Goal: Transaction & Acquisition: Purchase product/service

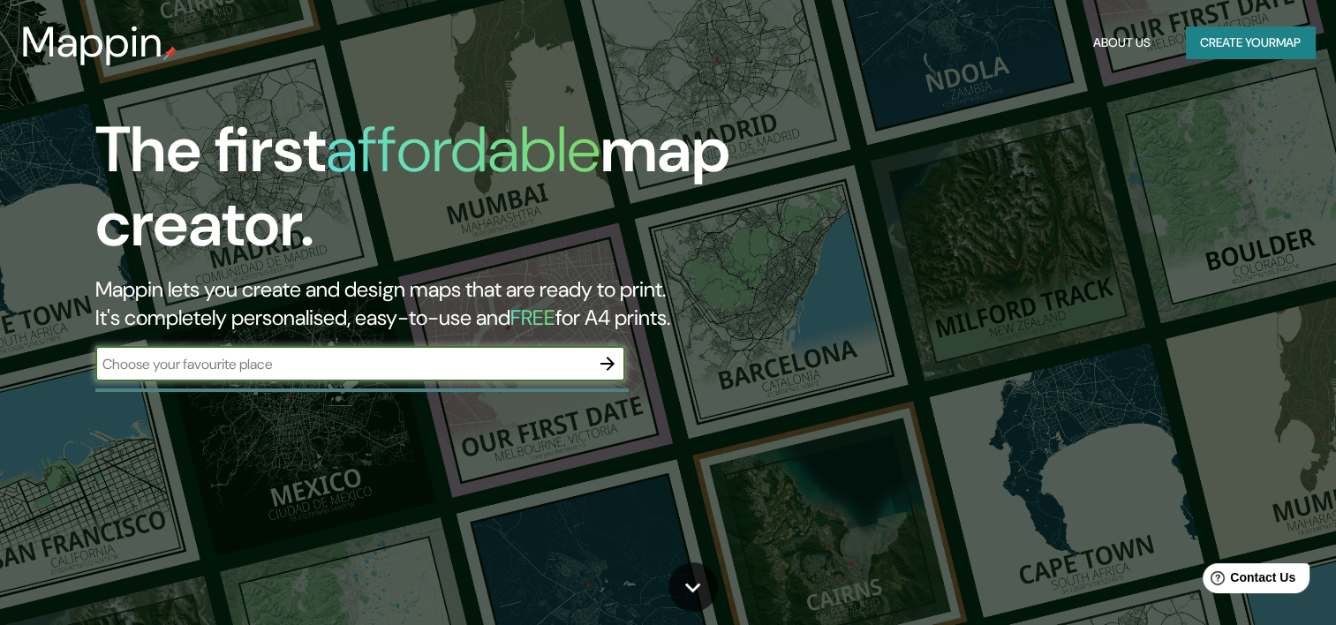
click at [478, 359] on input "text" at bounding box center [342, 364] width 494 height 20
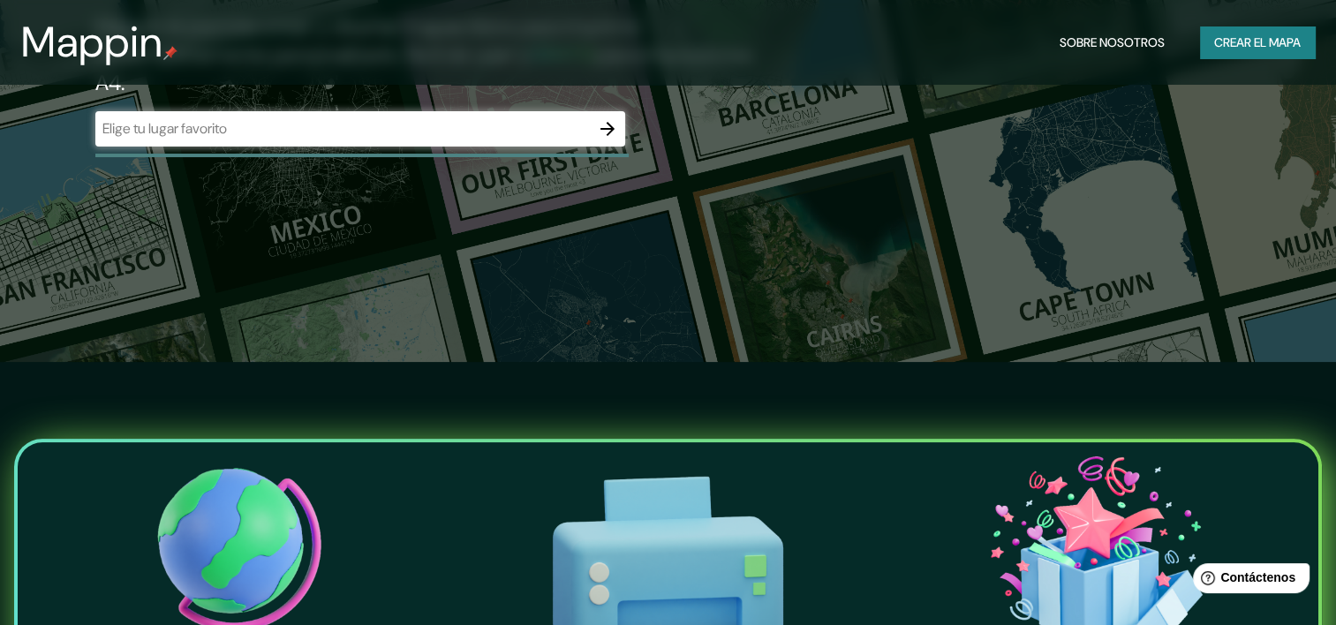
scroll to position [177, 0]
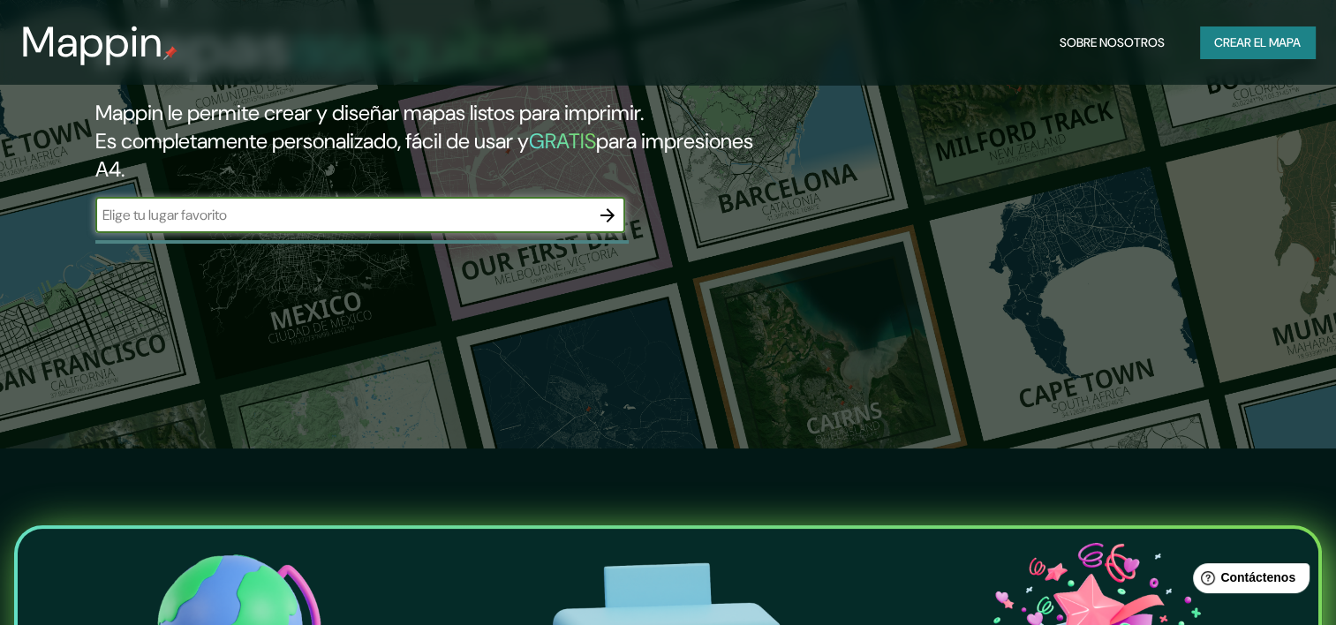
click at [454, 210] on input "text" at bounding box center [342, 215] width 494 height 20
type input "tultitlan"
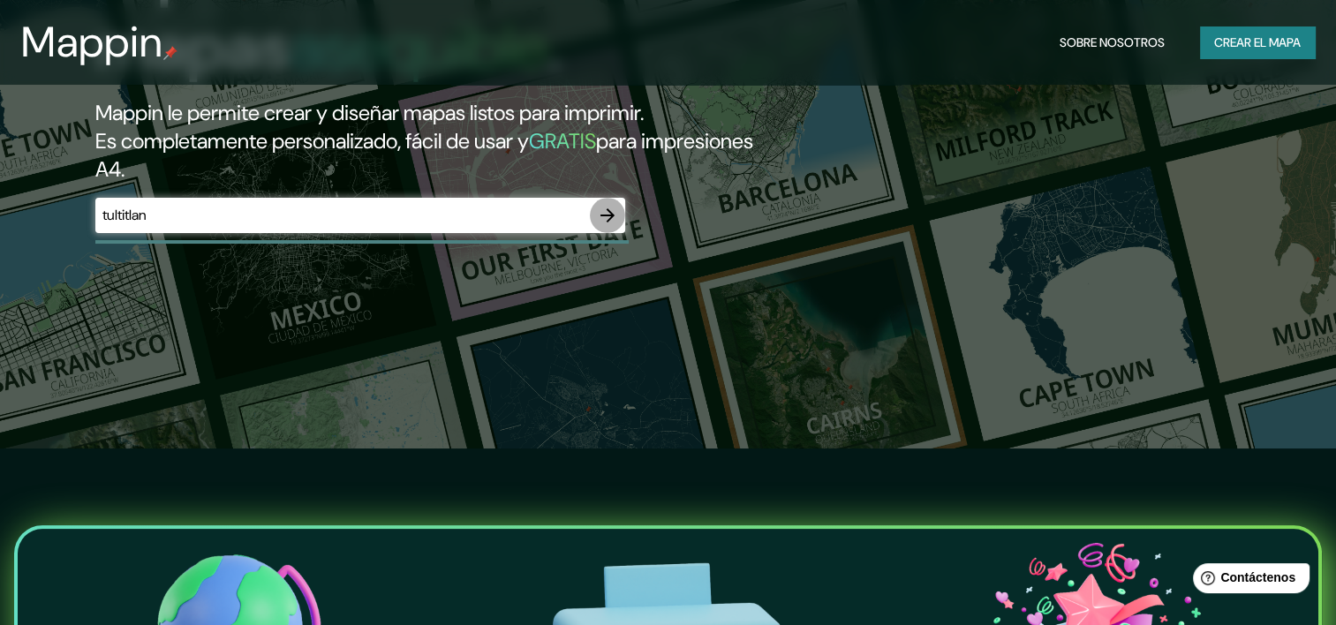
click at [622, 212] on button "button" at bounding box center [607, 215] width 35 height 35
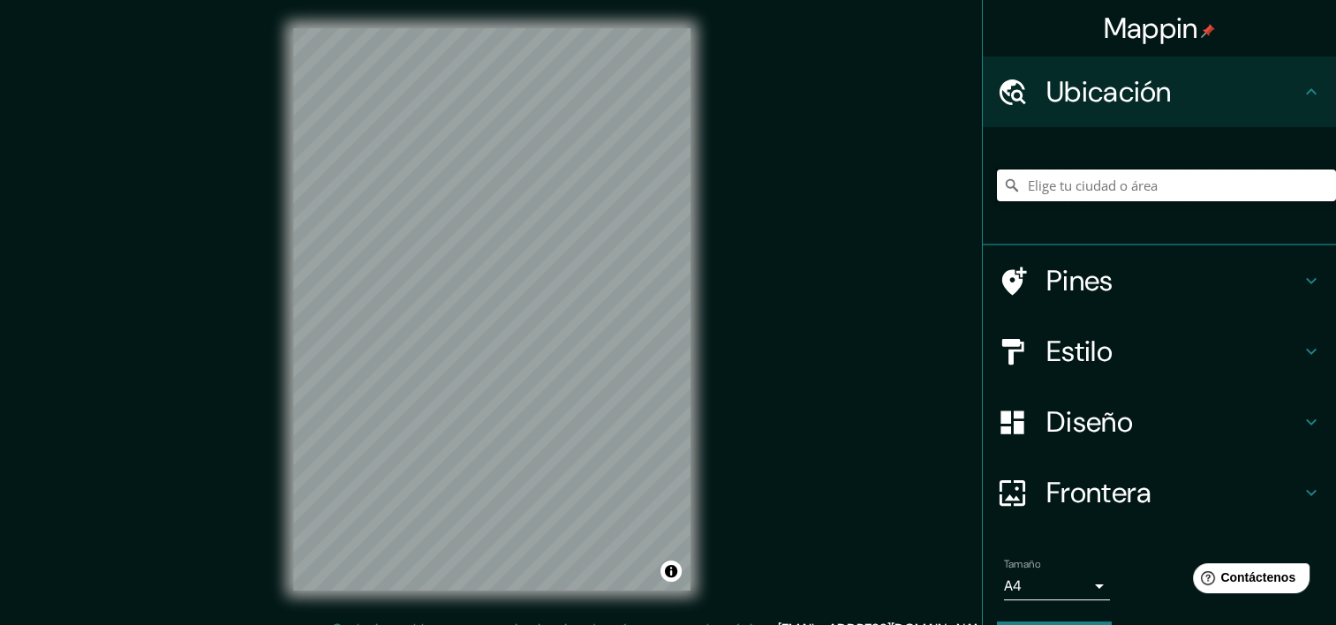
click at [1176, 185] on input "Elige tu ciudad o área" at bounding box center [1166, 186] width 339 height 32
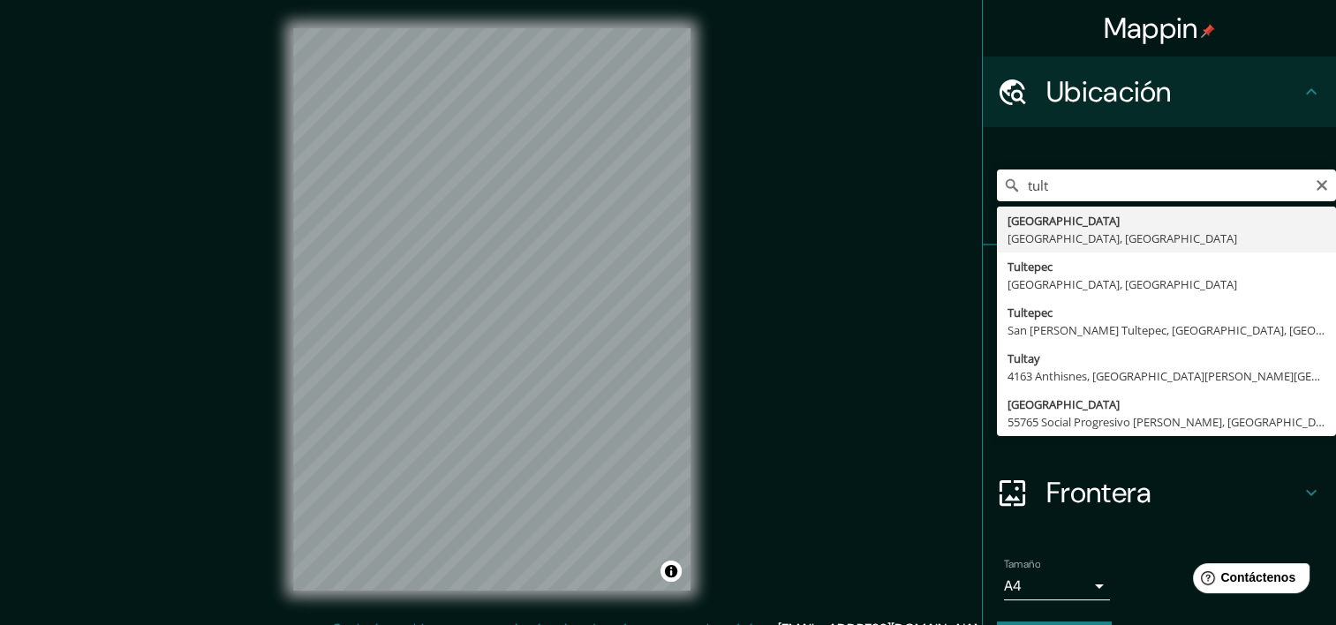
type input "[GEOGRAPHIC_DATA], [GEOGRAPHIC_DATA], [GEOGRAPHIC_DATA]"
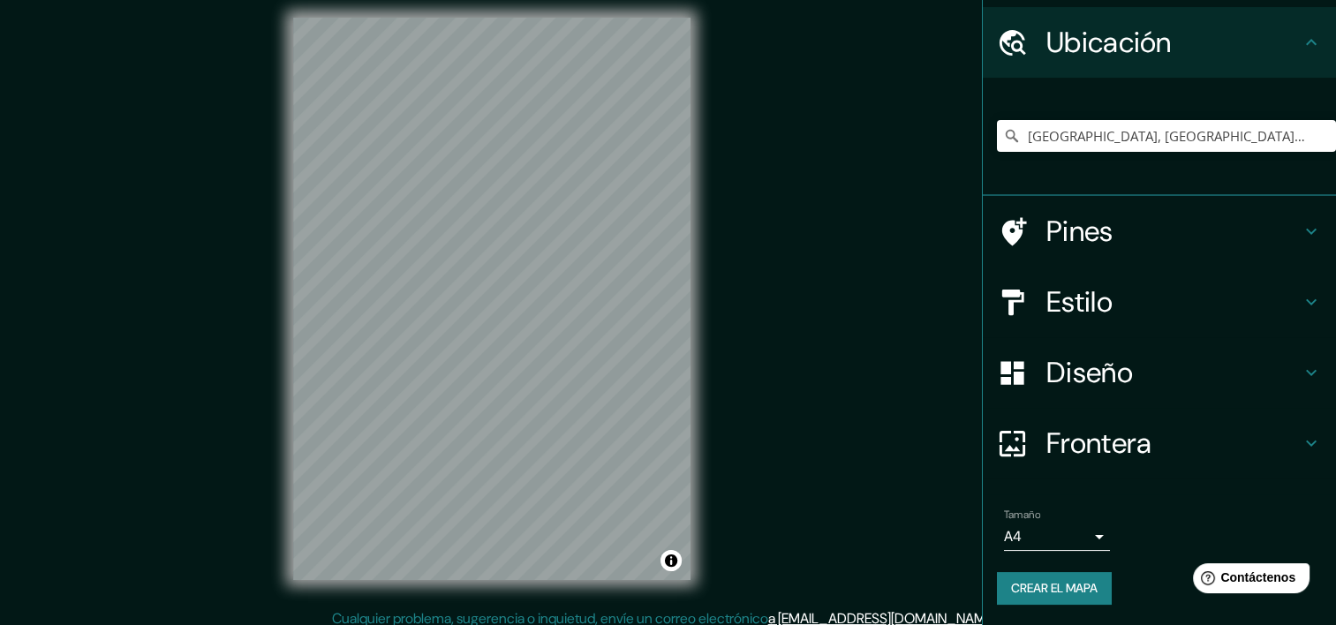
scroll to position [22, 0]
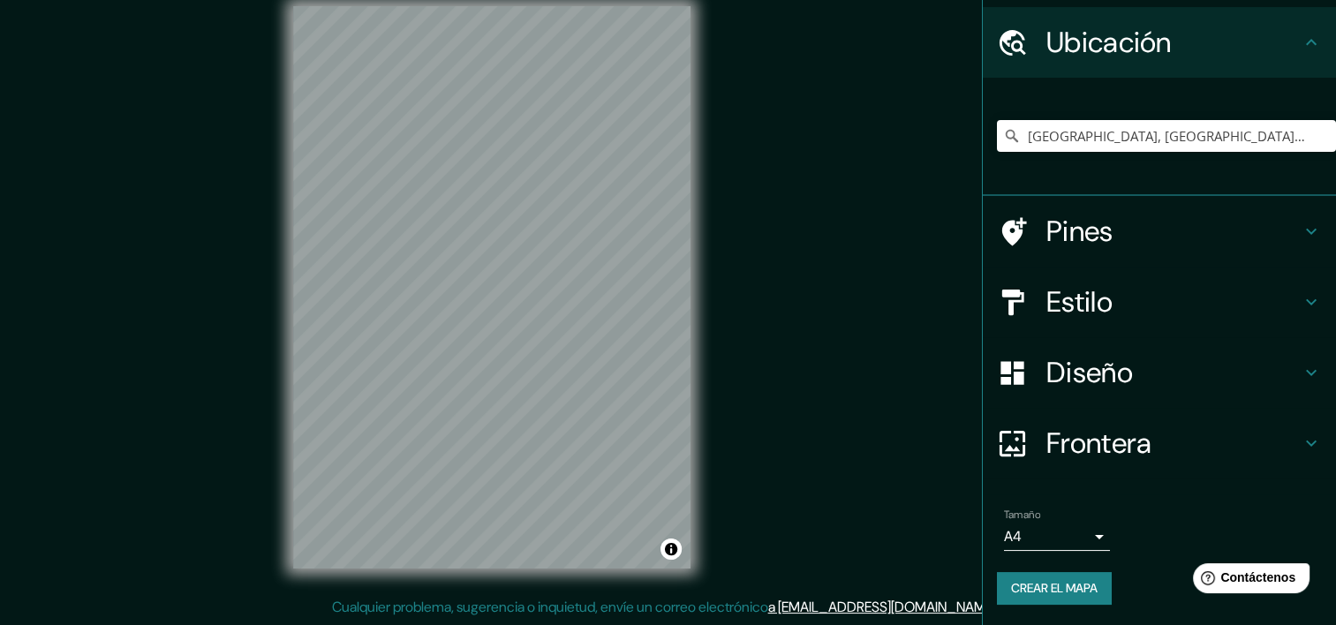
click at [1247, 295] on h4 "Estilo" at bounding box center [1173, 301] width 254 height 35
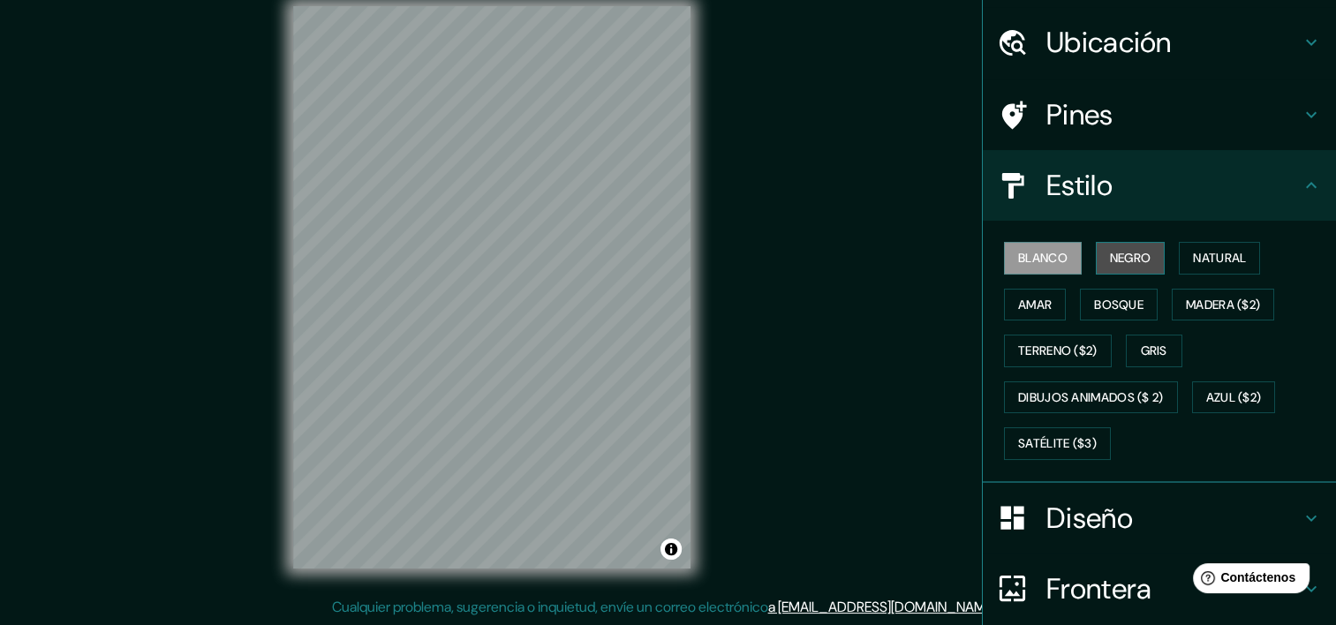
click at [1129, 257] on font "Negro" at bounding box center [1130, 258] width 41 height 22
click at [1018, 256] on font "Blanco" at bounding box center [1042, 258] width 49 height 22
click at [1186, 306] on font "Madera ($2)" at bounding box center [1223, 305] width 74 height 22
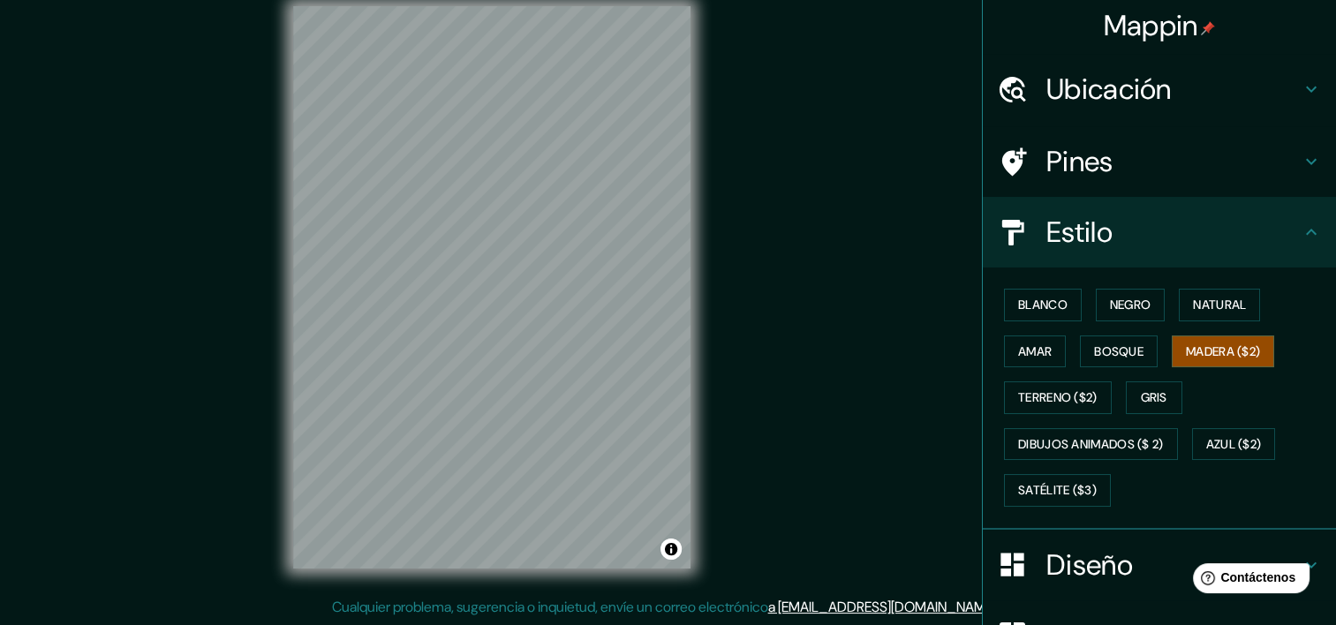
scroll to position [0, 0]
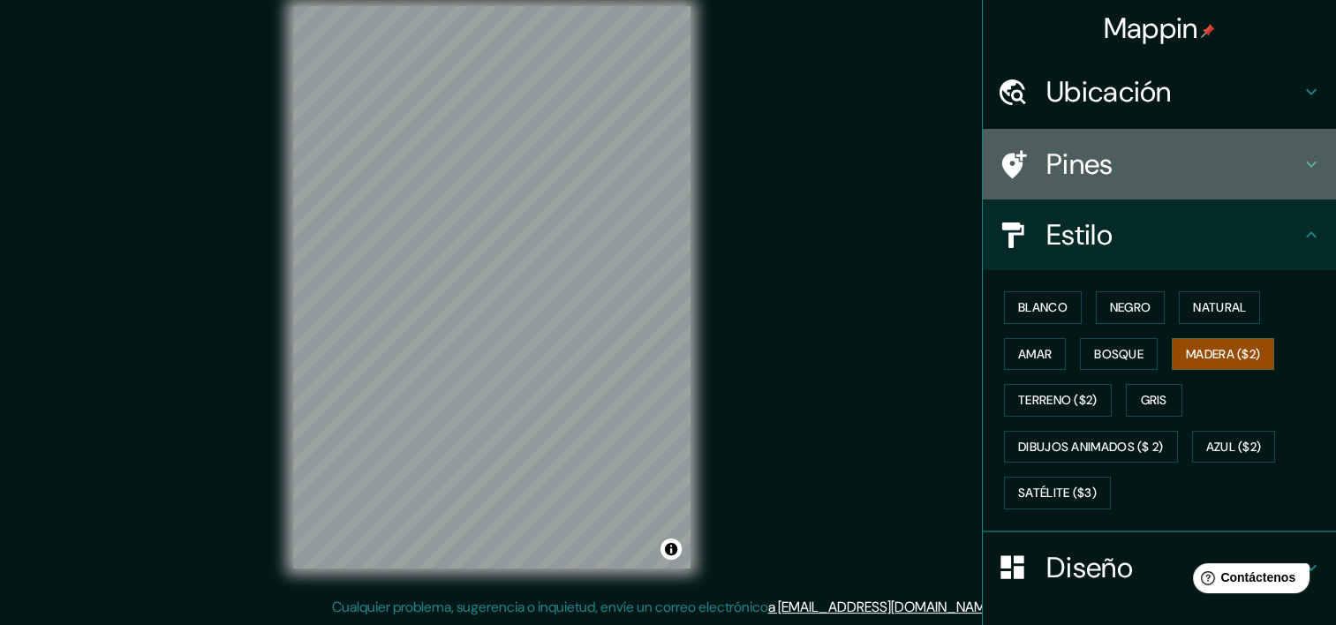
click at [1147, 165] on h4 "Pines" at bounding box center [1173, 164] width 254 height 35
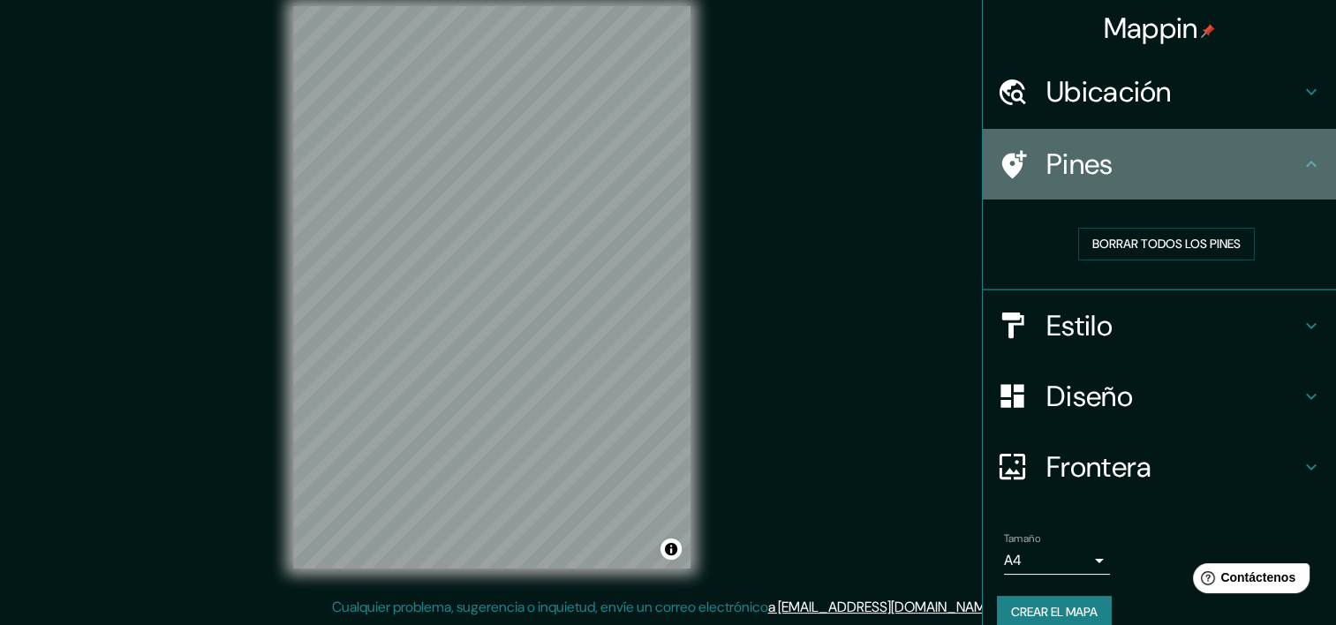
click at [1012, 165] on icon at bounding box center [1012, 164] width 31 height 31
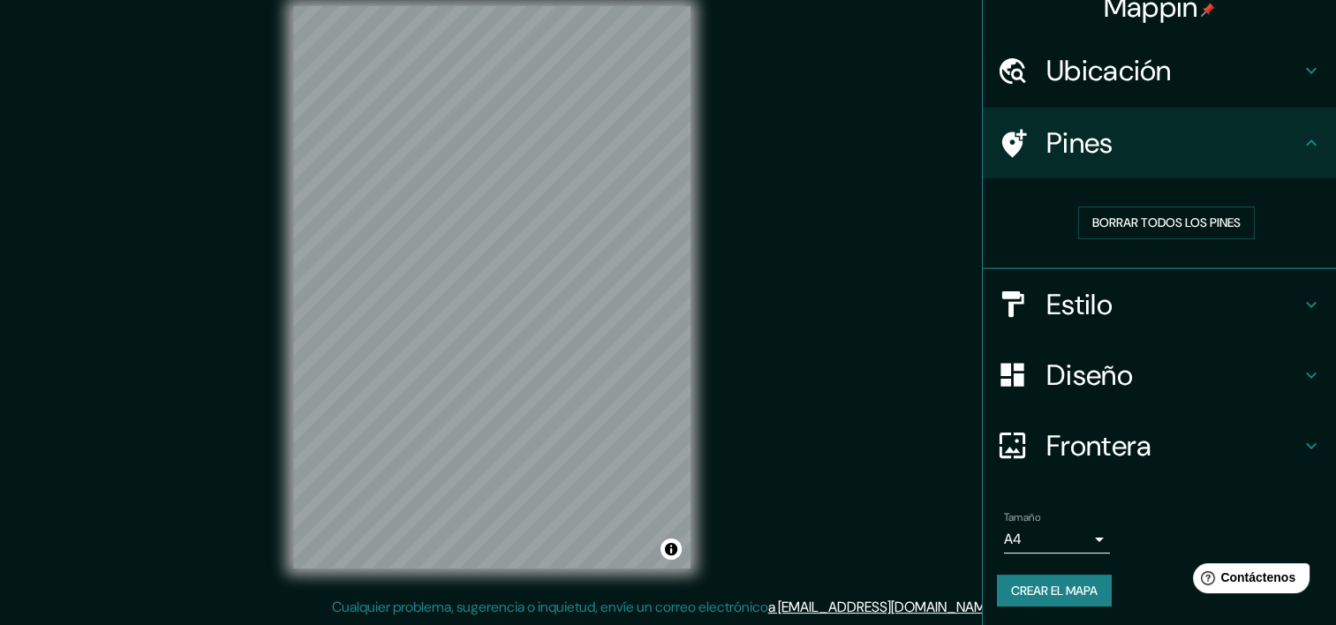
scroll to position [22, 0]
click at [1121, 451] on h4 "Frontera" at bounding box center [1173, 444] width 254 height 35
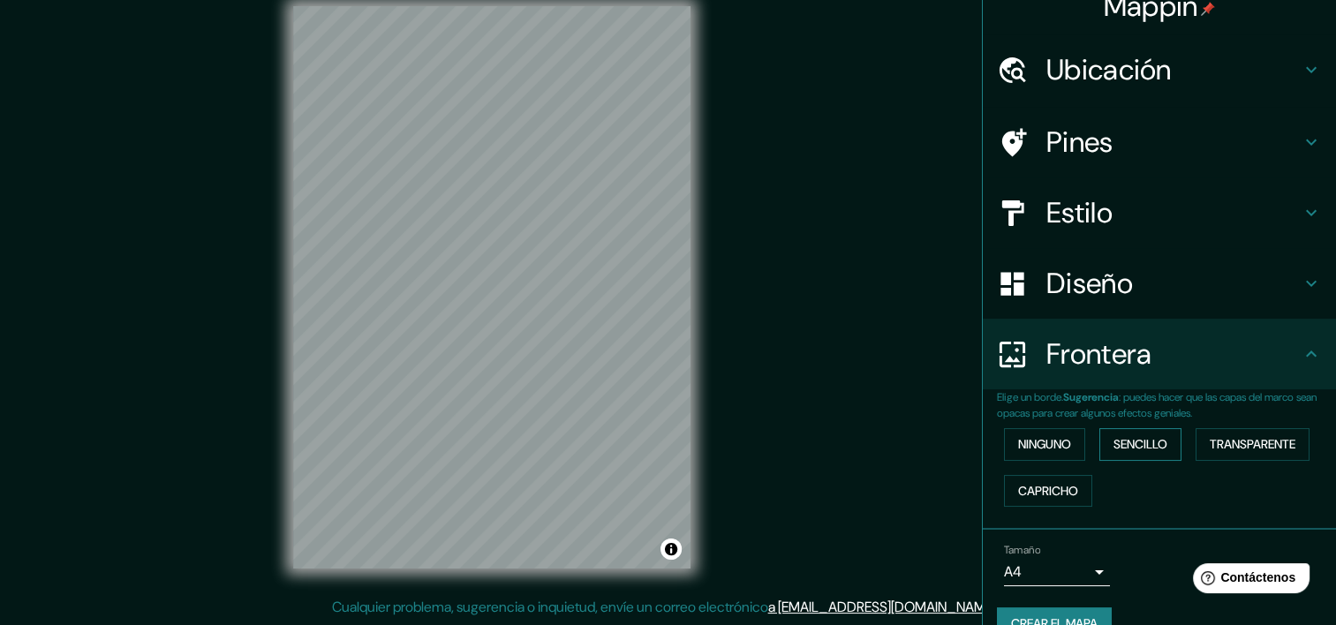
click at [1113, 449] on font "Sencillo" at bounding box center [1140, 445] width 54 height 22
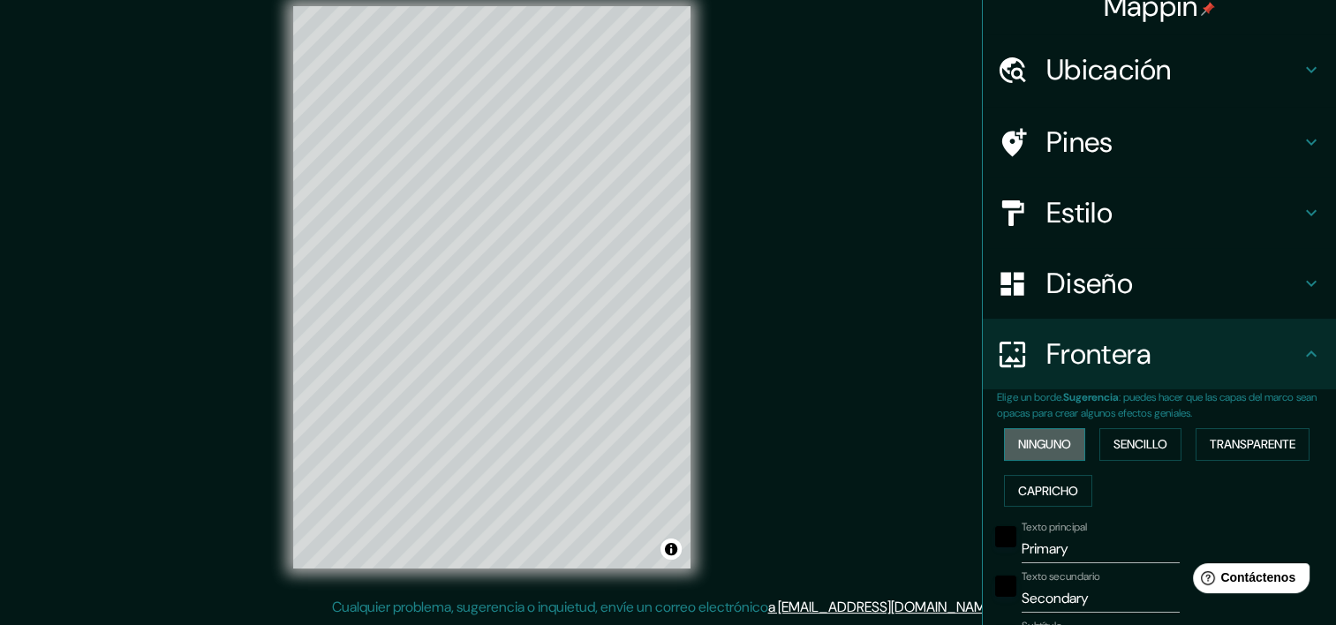
click at [1018, 435] on font "Ninguno" at bounding box center [1044, 445] width 53 height 22
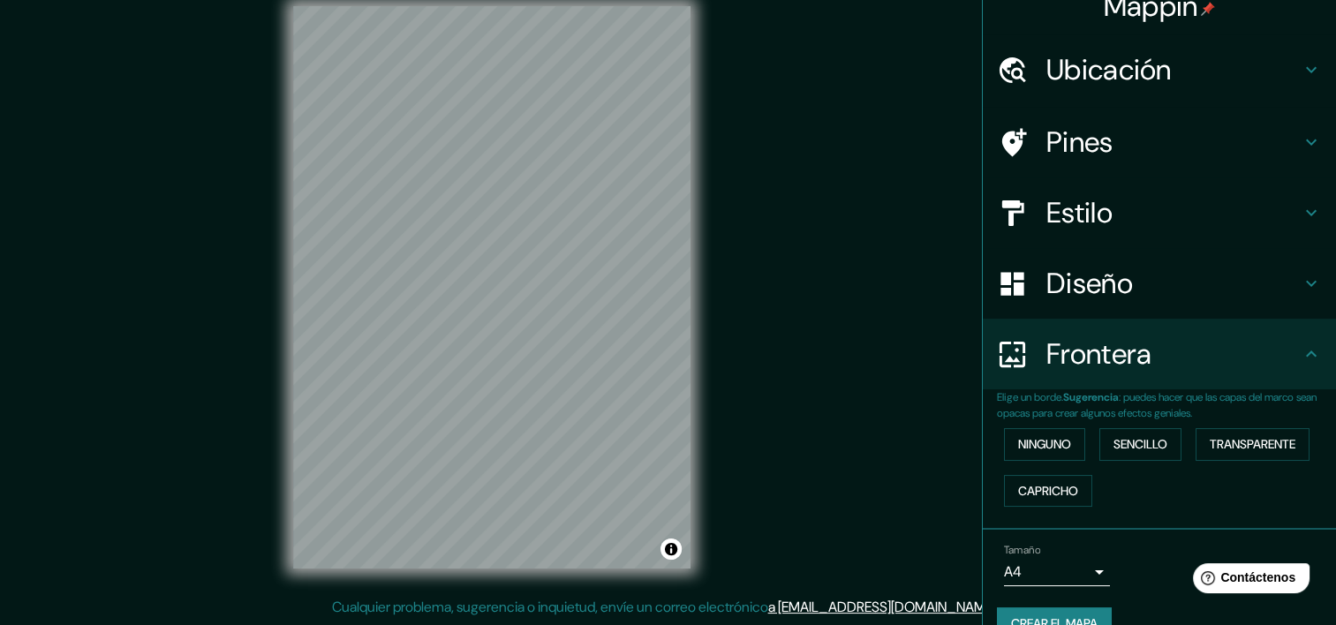
click at [1254, 304] on div "Diseño" at bounding box center [1159, 283] width 353 height 71
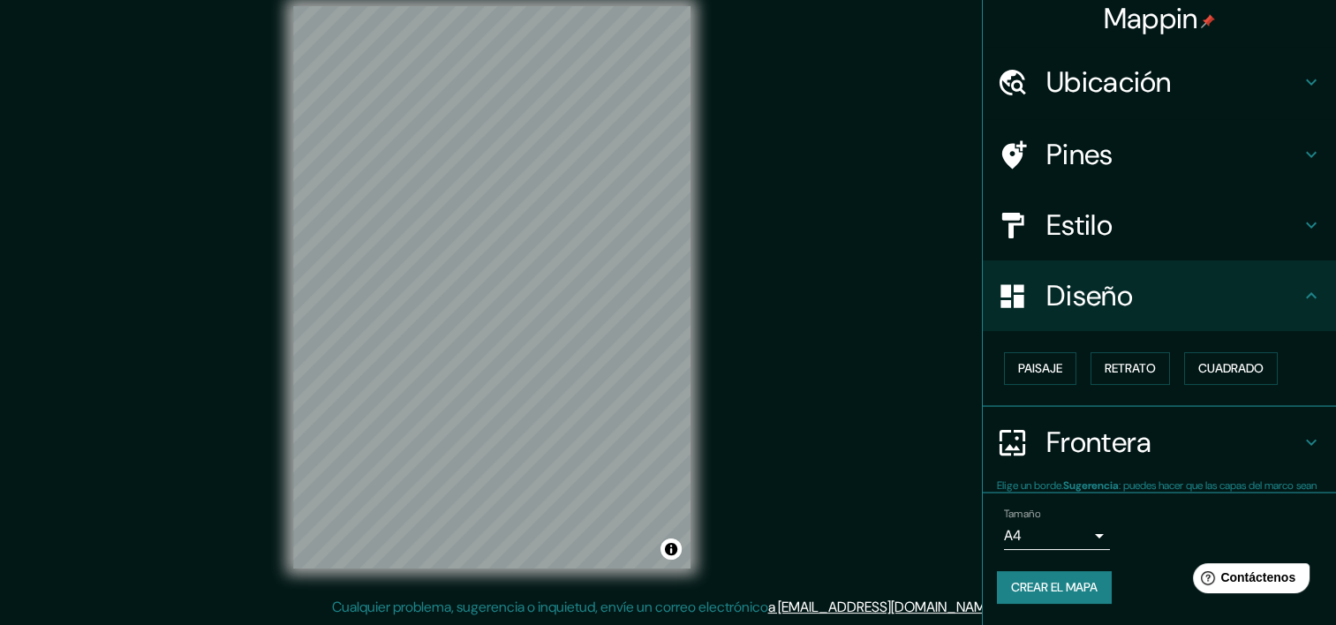
scroll to position [8, 0]
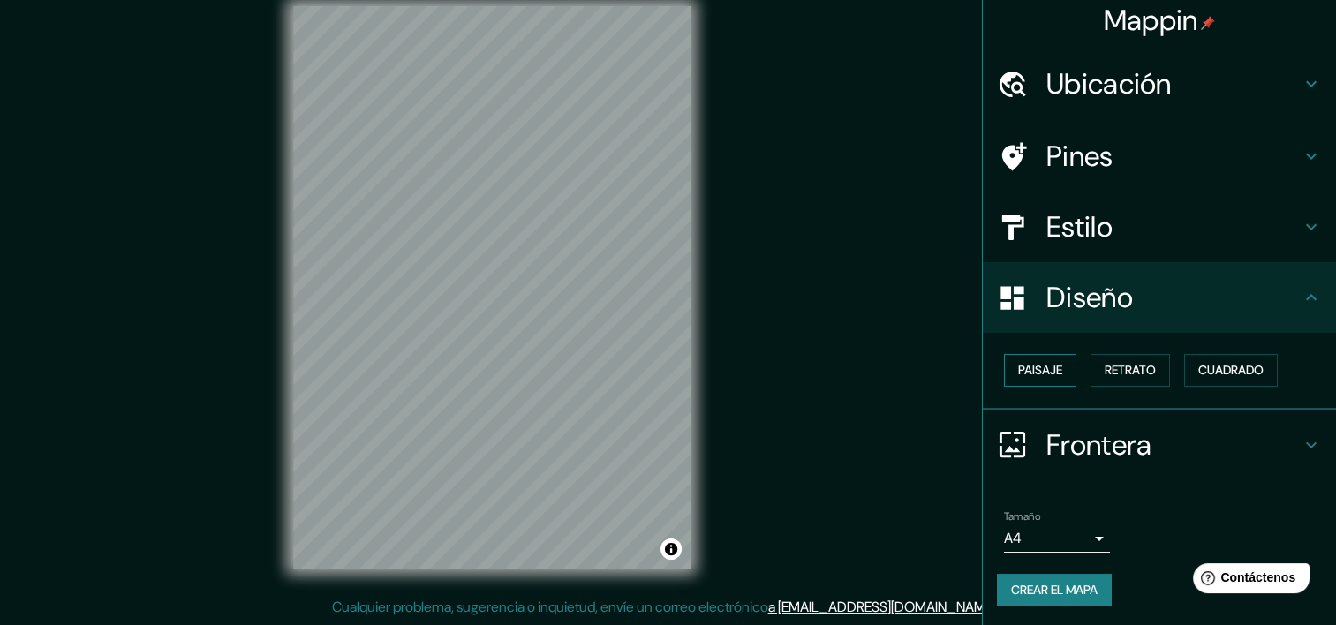
click at [1039, 367] on font "Paisaje" at bounding box center [1040, 370] width 44 height 22
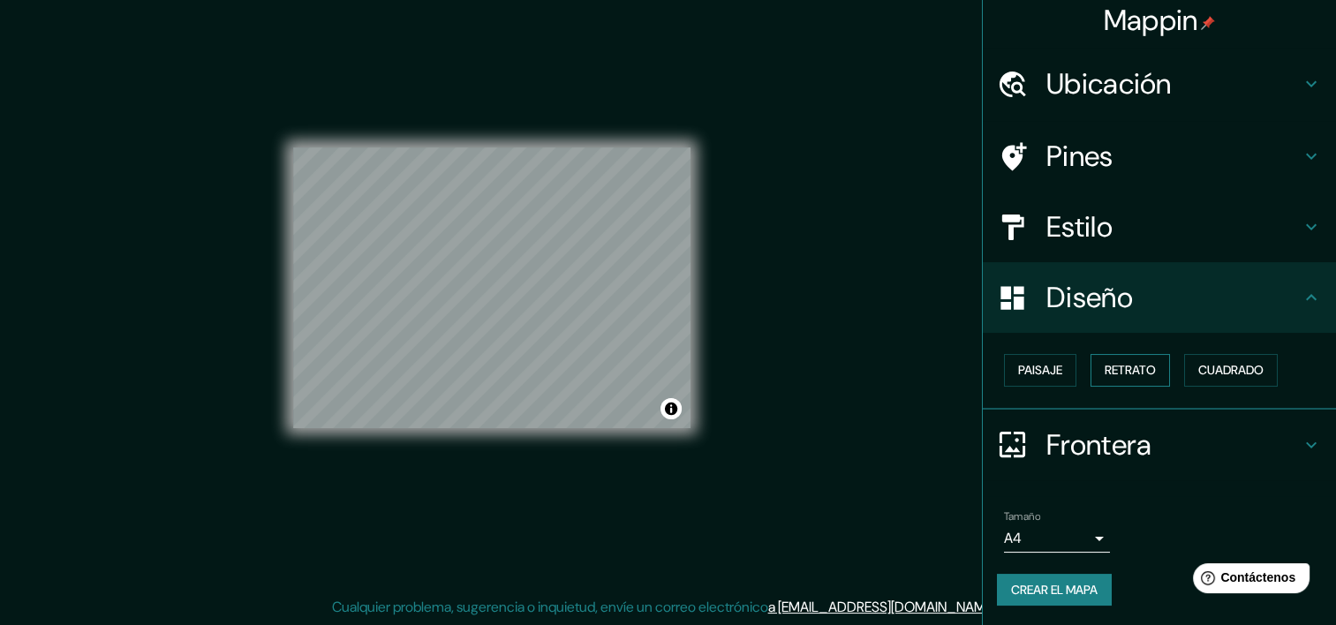
click at [1105, 375] on font "Retrato" at bounding box center [1130, 370] width 51 height 22
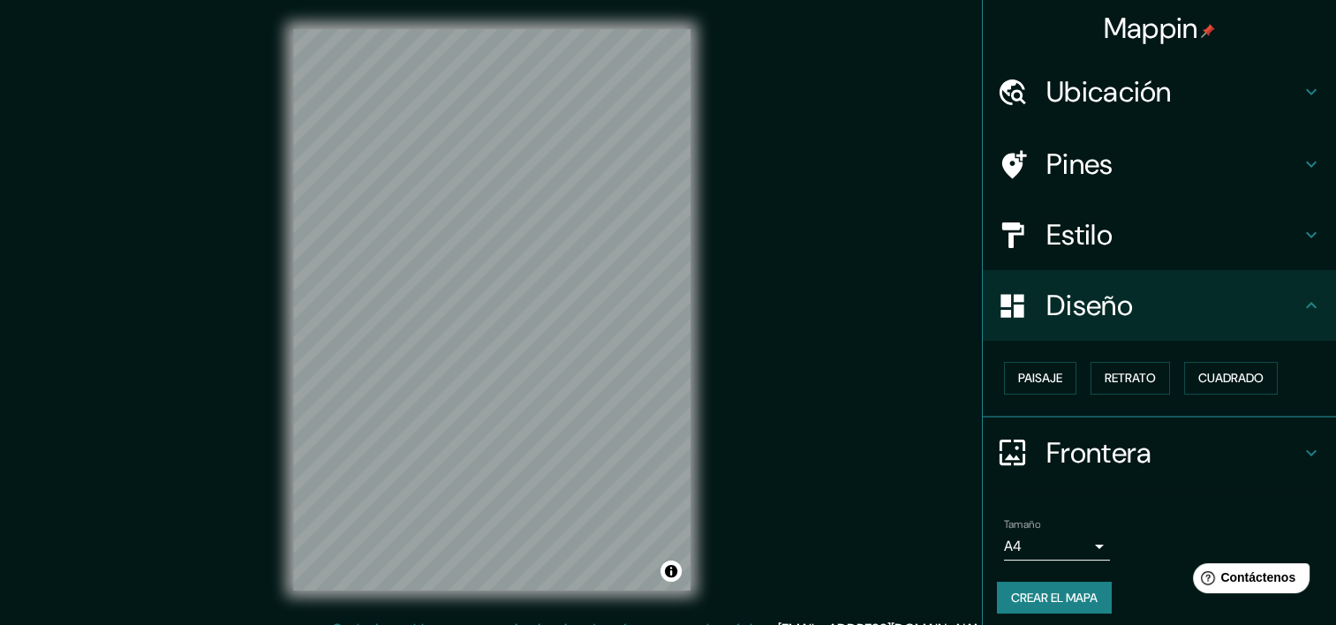
scroll to position [0, 0]
click at [1248, 104] on h4 "Ubicación" at bounding box center [1173, 91] width 254 height 35
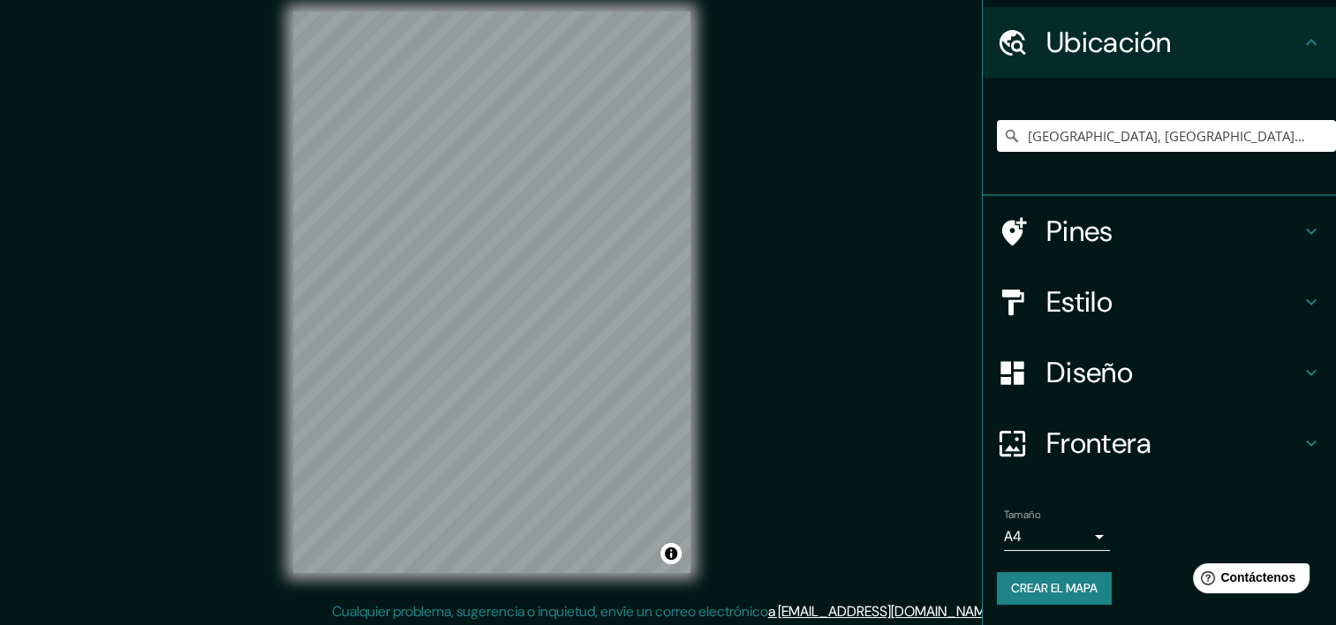
scroll to position [22, 0]
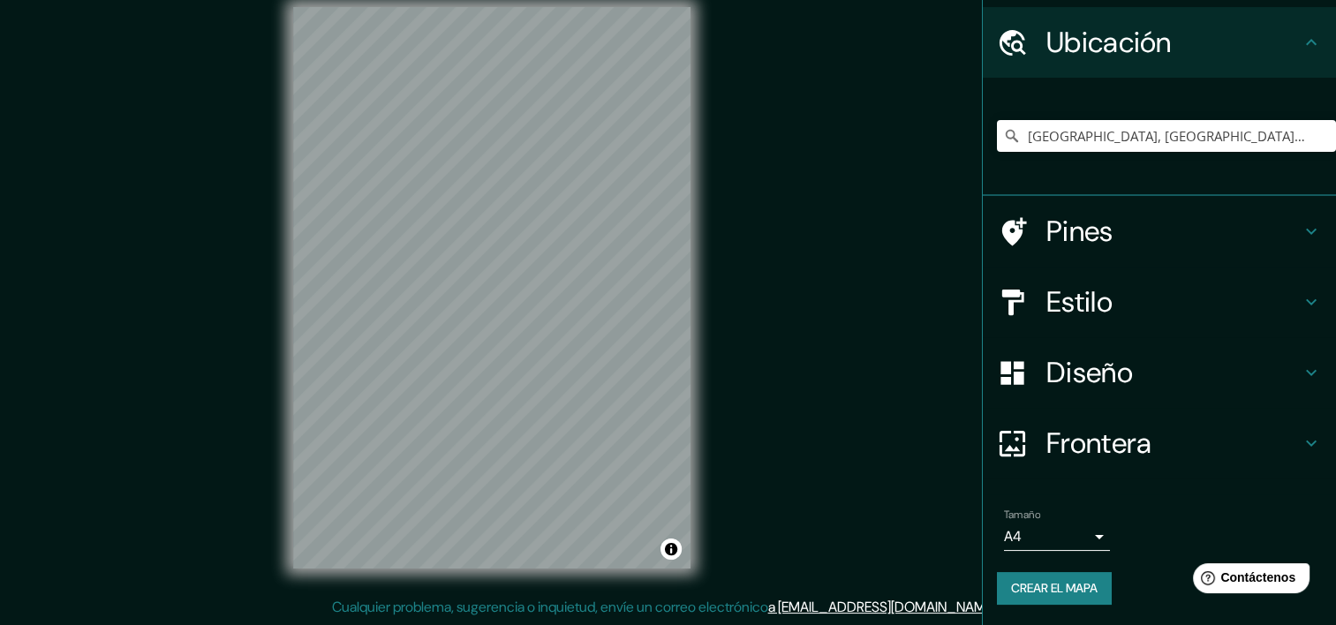
click at [1071, 579] on font "Crear el mapa" at bounding box center [1054, 588] width 87 height 22
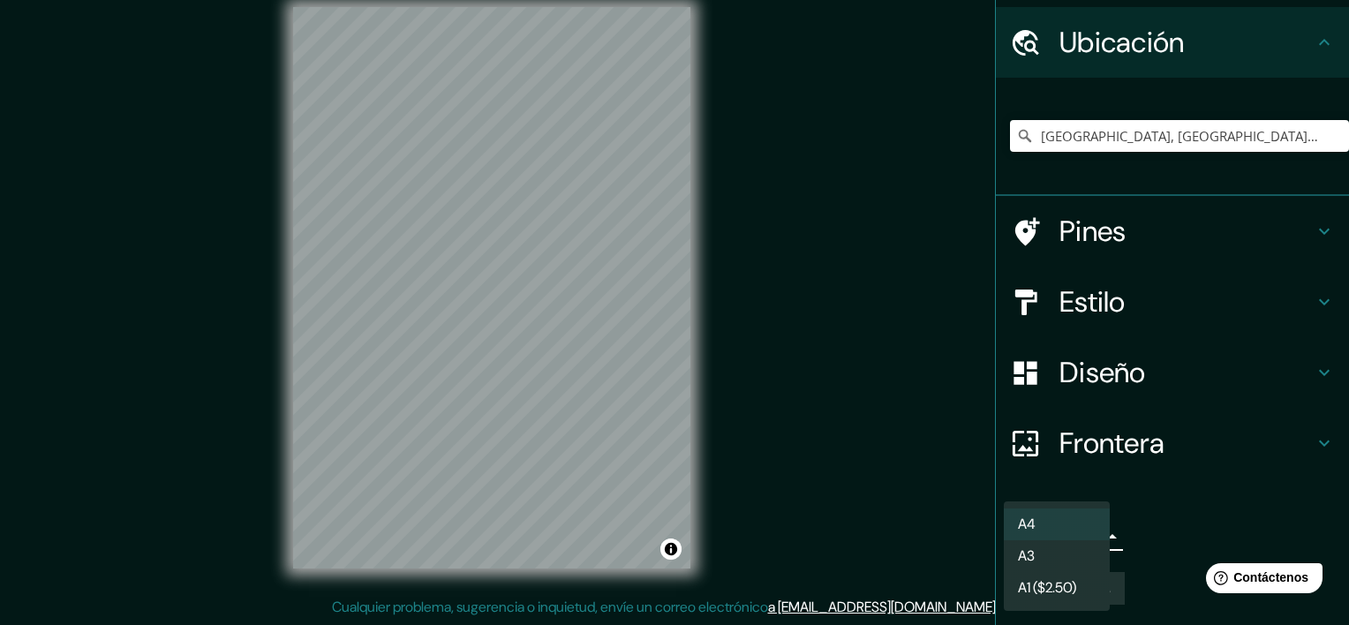
click at [1078, 535] on body "Mappin Ubicación Tultitlán, [GEOGRAPHIC_DATA], [GEOGRAPHIC_DATA] Pines Estilo D…" at bounding box center [674, 290] width 1349 height 625
click at [1158, 516] on div at bounding box center [674, 312] width 1349 height 625
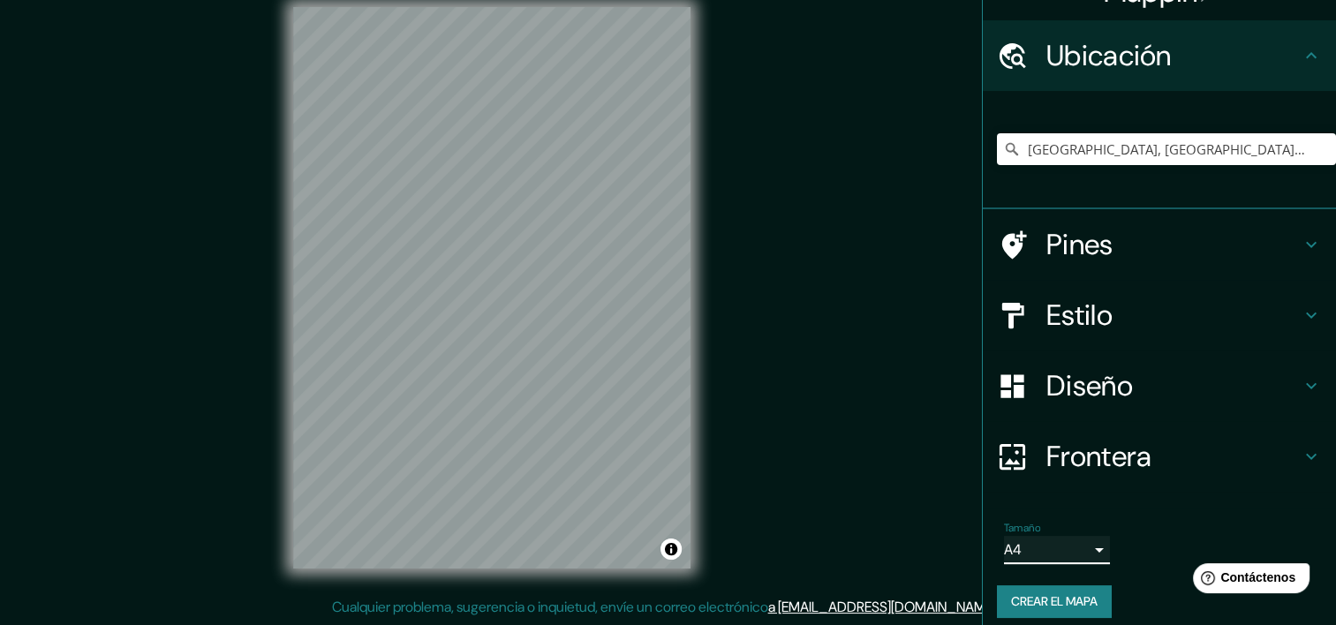
scroll to position [49, 0]
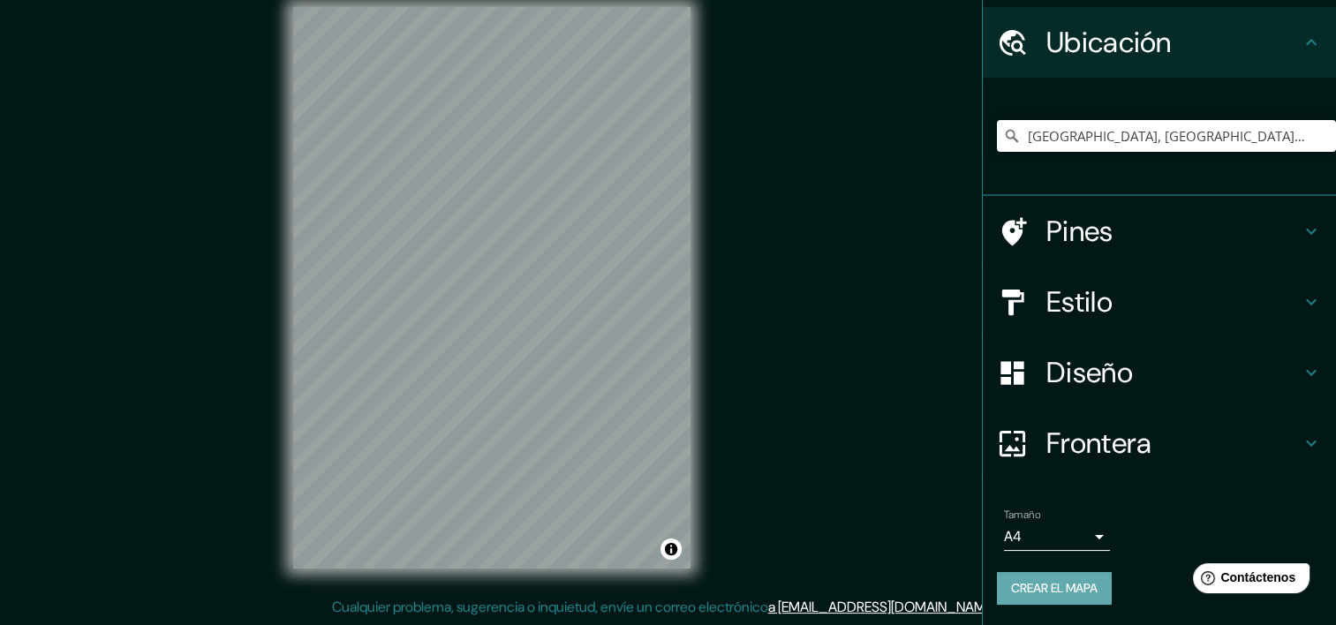
click at [1062, 587] on font "Crear el mapa" at bounding box center [1054, 588] width 87 height 22
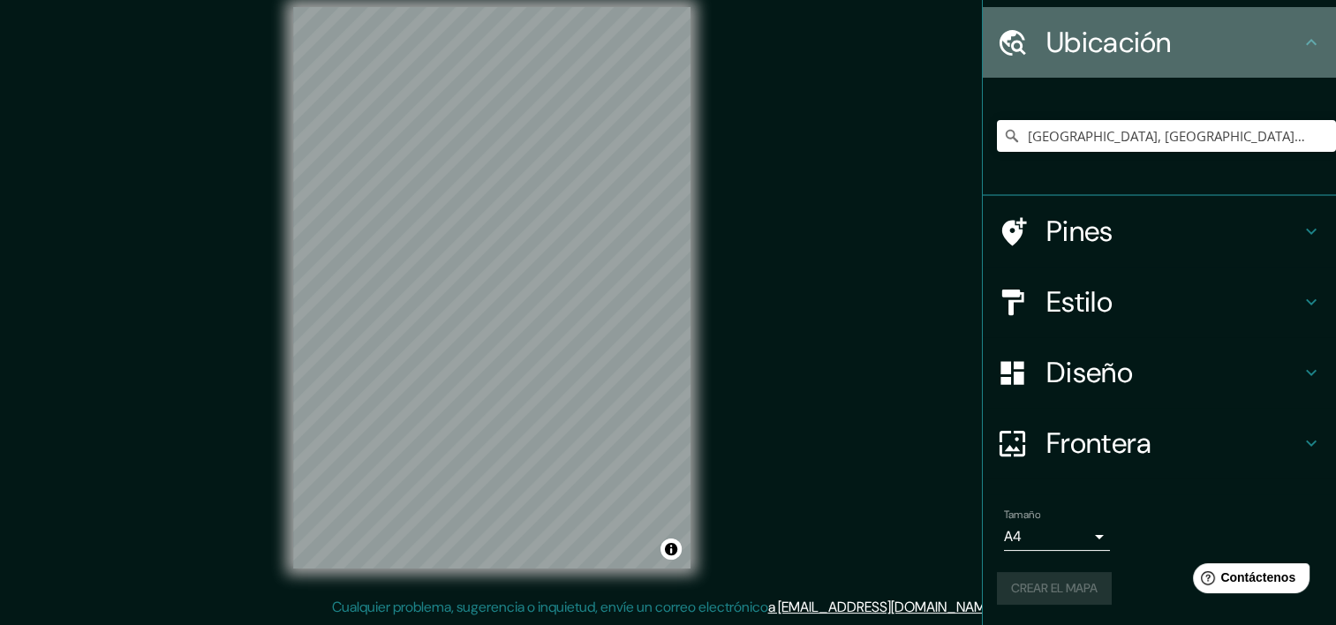
click at [1301, 39] on icon at bounding box center [1311, 42] width 21 height 21
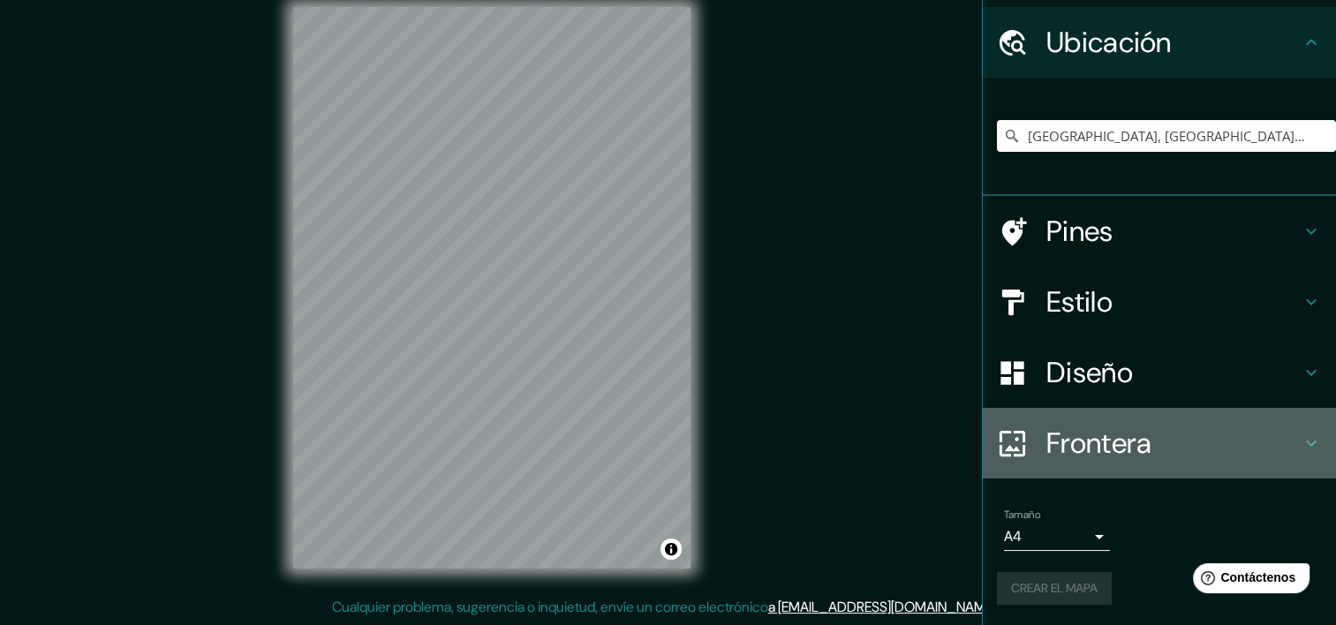
click at [1150, 434] on h4 "Frontera" at bounding box center [1173, 443] width 254 height 35
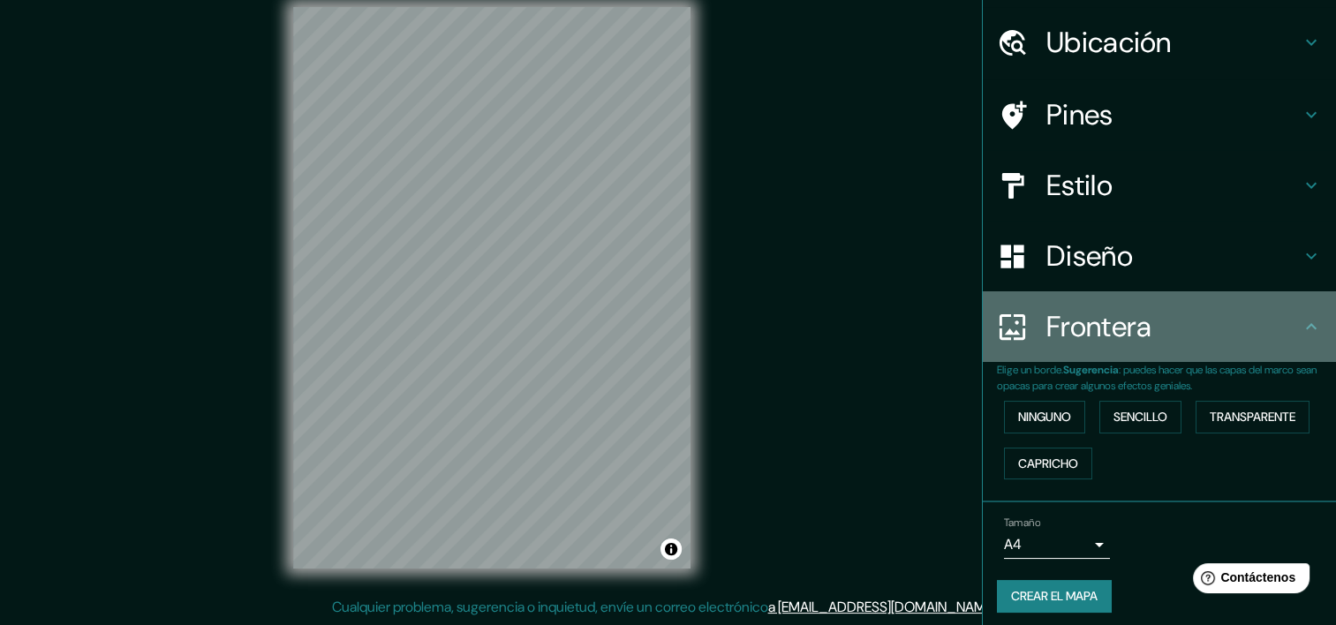
click at [1191, 321] on h4 "Frontera" at bounding box center [1173, 326] width 254 height 35
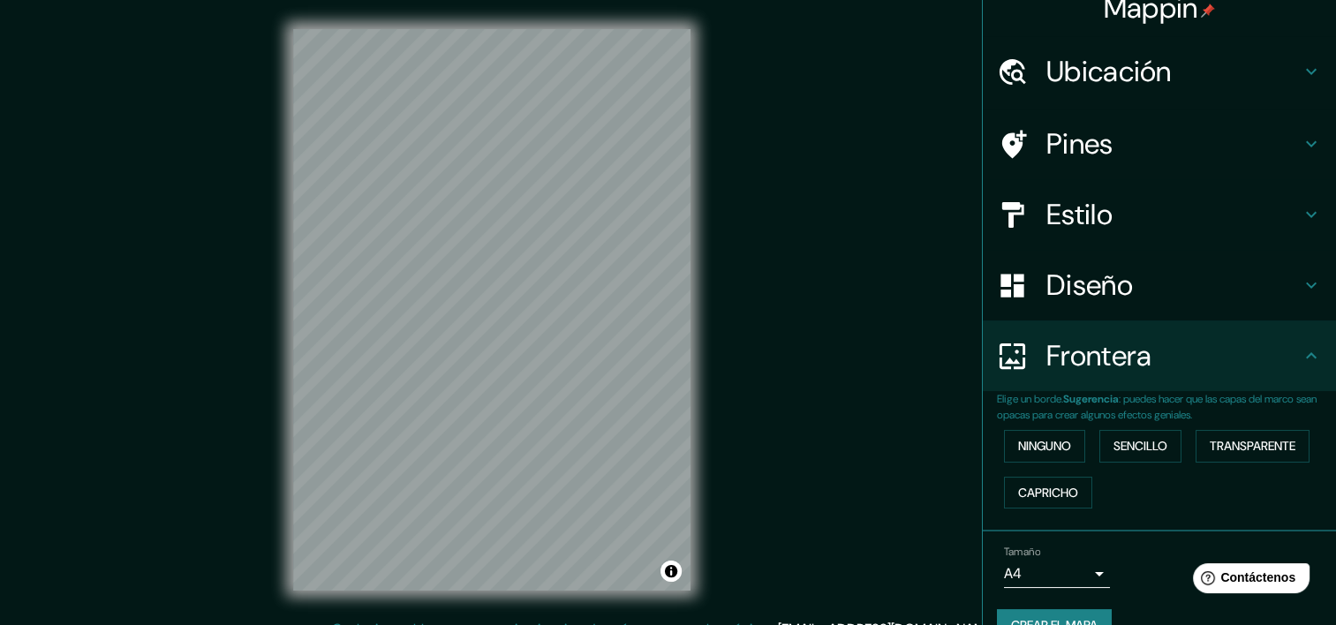
scroll to position [57, 0]
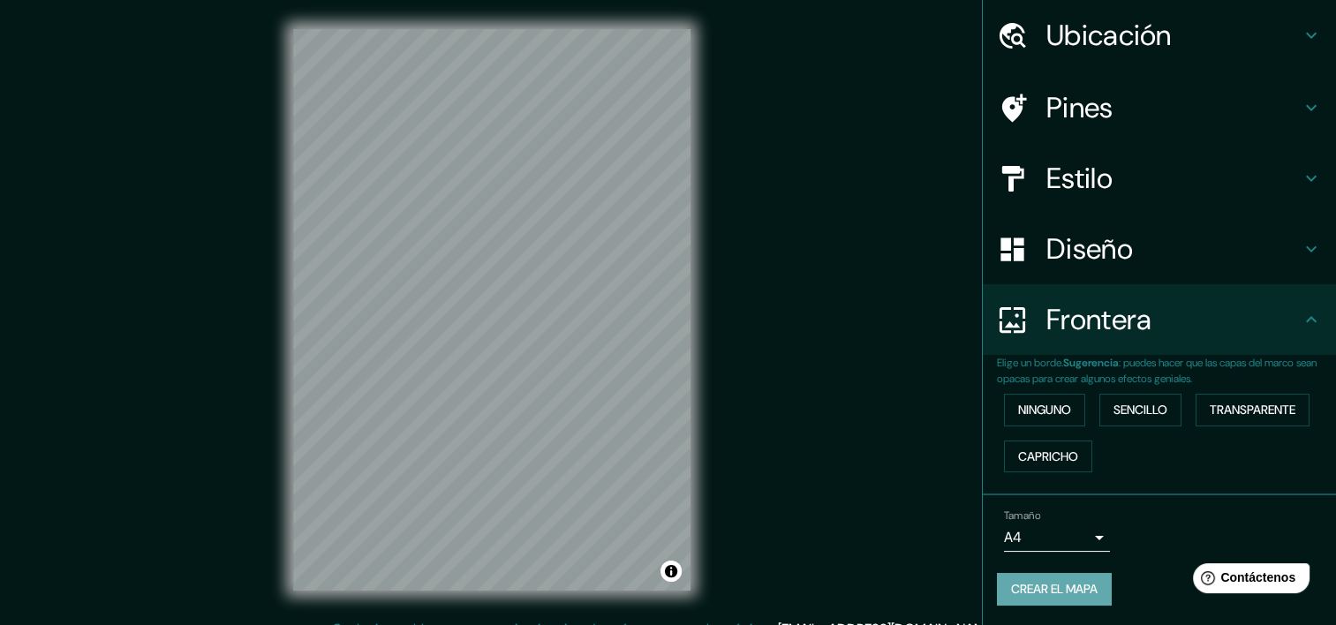
click at [1053, 583] on font "Crear el mapa" at bounding box center [1054, 589] width 87 height 22
drag, startPoint x: 669, startPoint y: 565, endPoint x: 886, endPoint y: 261, distance: 372.9
click at [886, 261] on div "Mappin Ubicación Tultitlán, [GEOGRAPHIC_DATA], [GEOGRAPHIC_DATA] Pines Estilo D…" at bounding box center [668, 323] width 1336 height 647
drag, startPoint x: 1021, startPoint y: 504, endPoint x: 1158, endPoint y: 538, distance: 141.8
click at [1158, 538] on div "Tamaño A4 single" at bounding box center [1159, 530] width 325 height 57
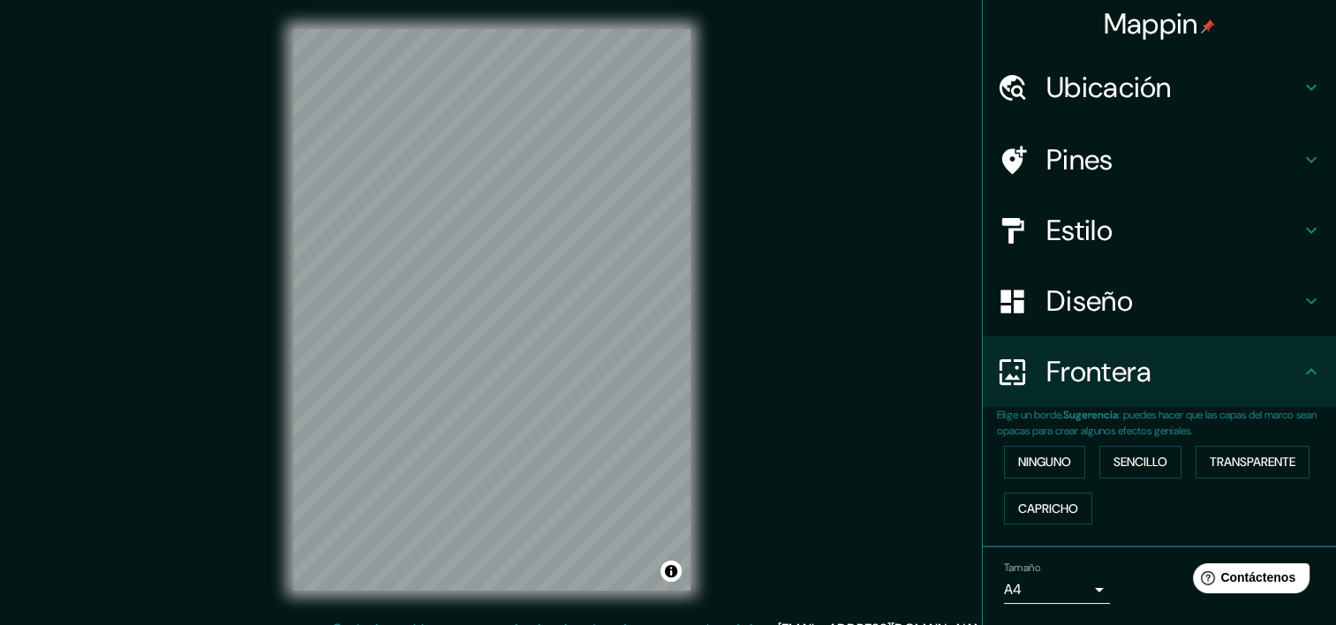
scroll to position [0, 0]
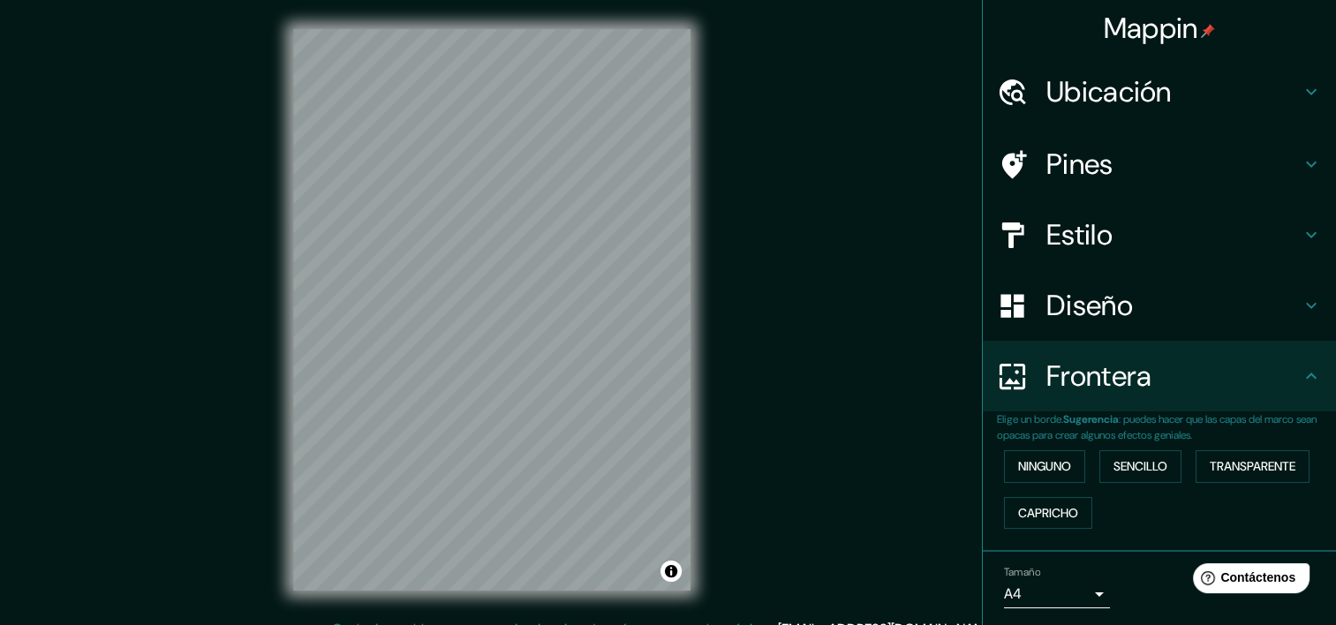
click at [1178, 176] on h4 "Pines" at bounding box center [1173, 164] width 254 height 35
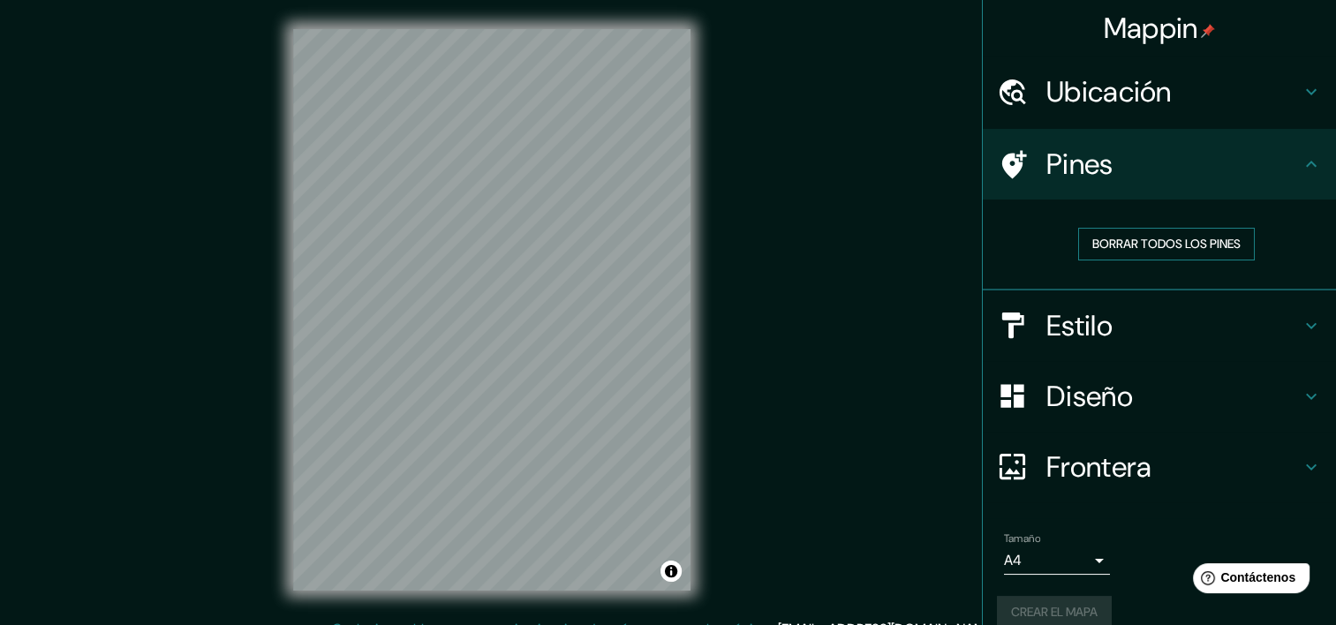
click at [1121, 251] on font "Borrar todos los pines" at bounding box center [1166, 244] width 148 height 22
click at [1056, 172] on h4 "Pines" at bounding box center [1173, 164] width 254 height 35
click at [1002, 168] on icon at bounding box center [1014, 164] width 25 height 28
click at [1143, 160] on h4 "Pines" at bounding box center [1173, 164] width 254 height 35
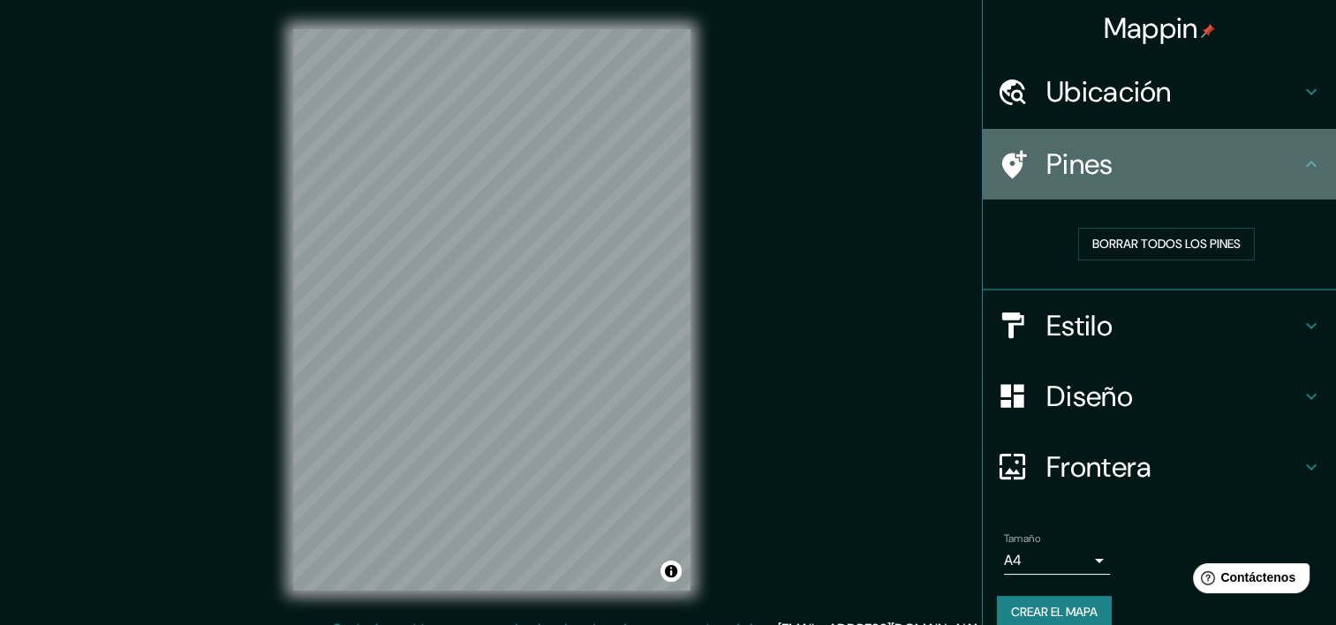
click at [1306, 162] on icon at bounding box center [1311, 164] width 11 height 6
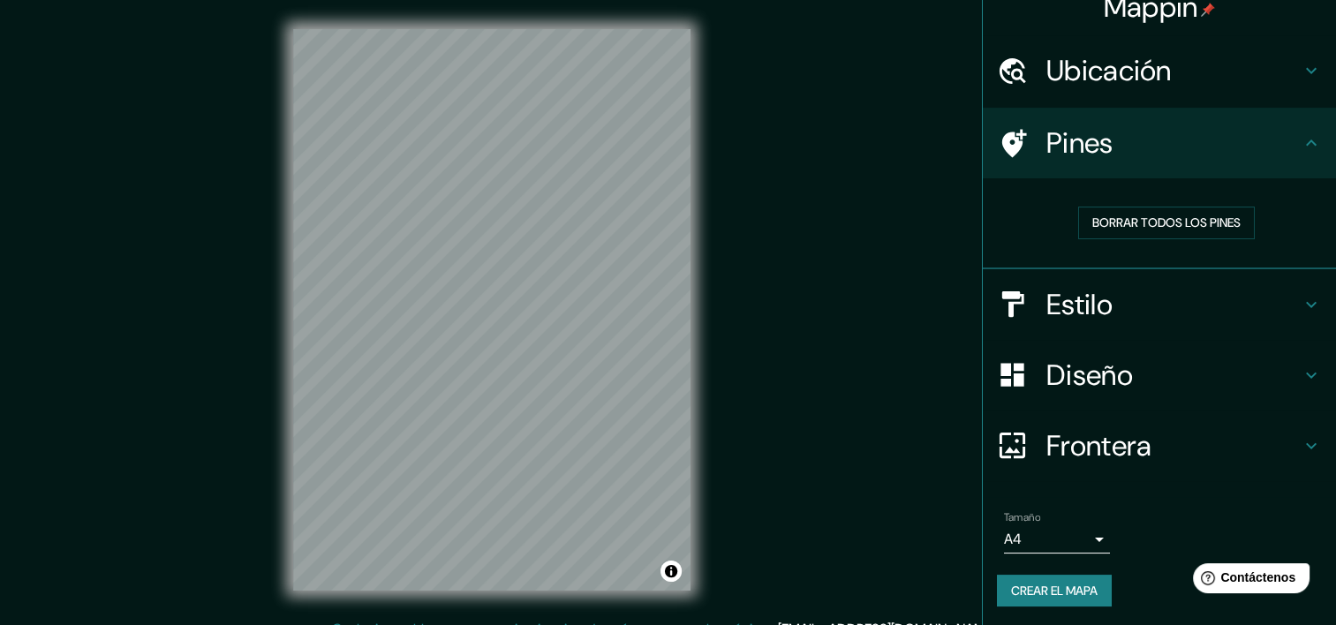
scroll to position [22, 0]
click at [1122, 278] on div "Estilo" at bounding box center [1159, 303] width 353 height 71
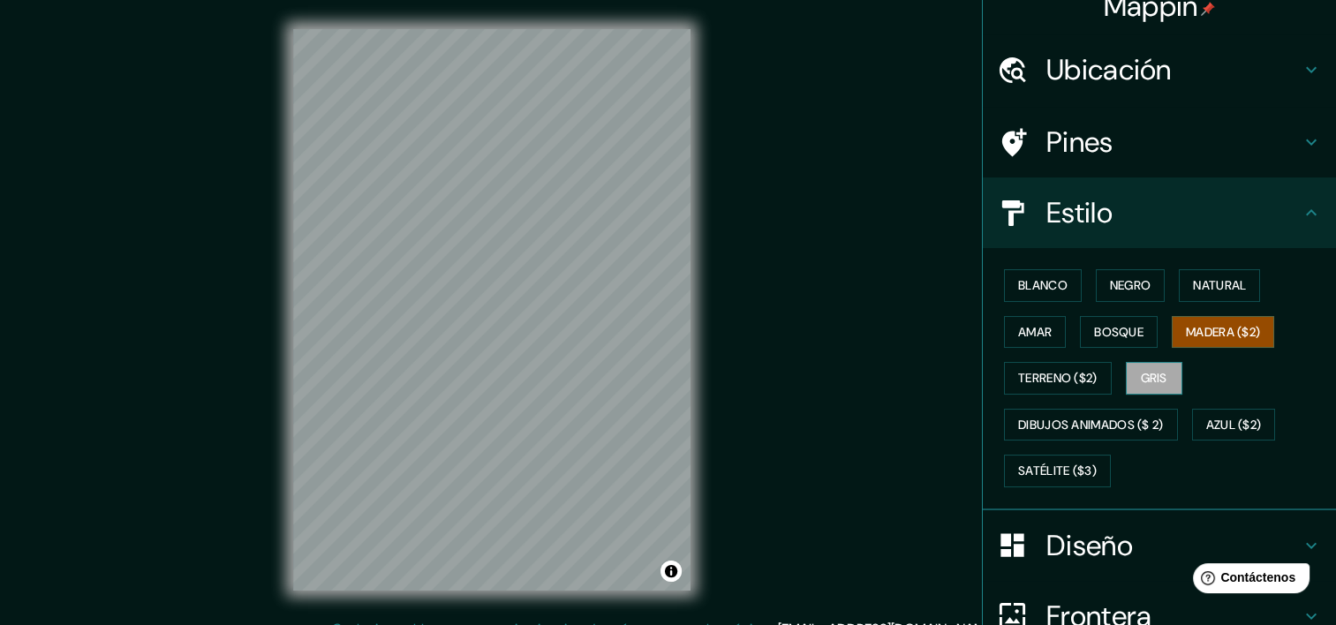
click at [1155, 381] on font "Gris" at bounding box center [1154, 378] width 26 height 22
click at [1186, 334] on font "Madera ($2)" at bounding box center [1223, 332] width 74 height 22
click at [1126, 325] on font "Bosque" at bounding box center [1118, 332] width 49 height 22
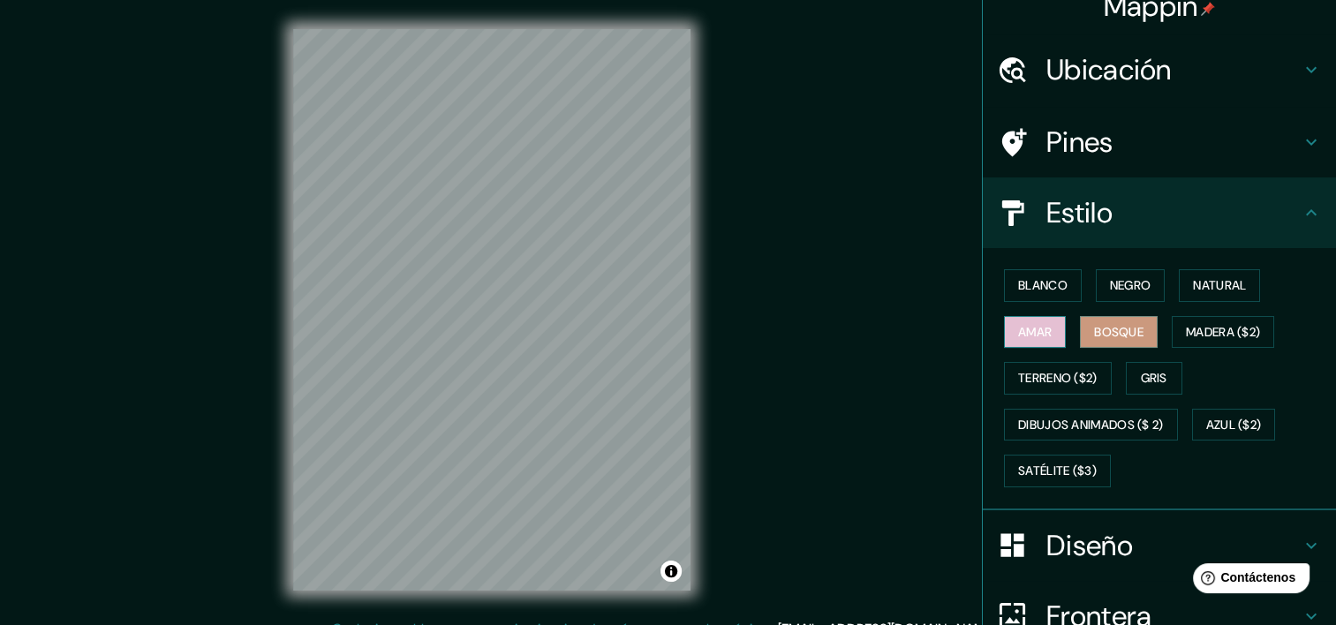
click at [1021, 321] on font "Amar" at bounding box center [1035, 332] width 34 height 22
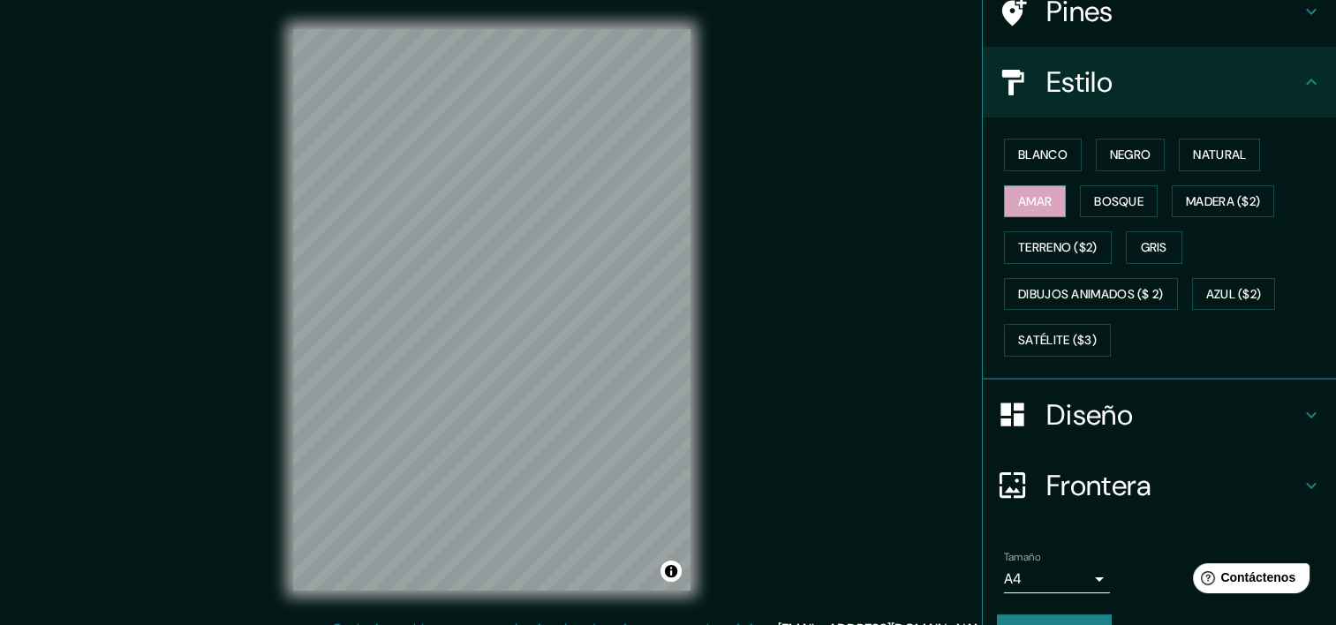
scroll to position [192, 0]
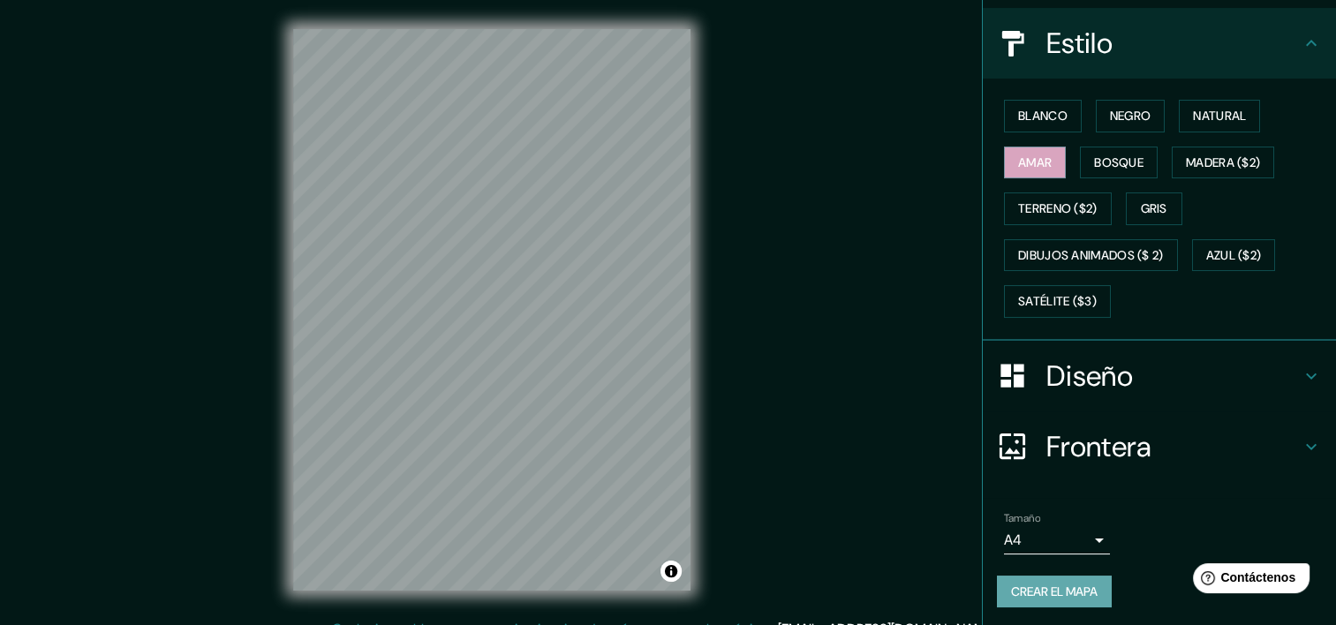
click at [1073, 588] on font "Crear el mapa" at bounding box center [1054, 592] width 87 height 22
click at [1308, 70] on div "Estilo" at bounding box center [1159, 43] width 353 height 71
click at [1218, 152] on font "Madera ($2)" at bounding box center [1223, 163] width 74 height 22
